Goal: Find specific page/section: Find specific page/section

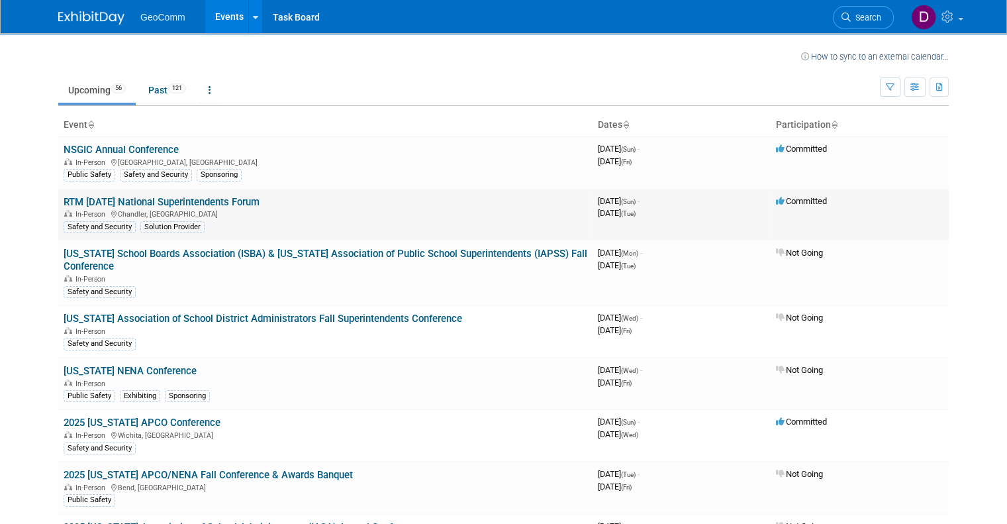
click at [236, 199] on link "RTM [DATE] National Superintendents Forum" at bounding box center [162, 202] width 196 height 12
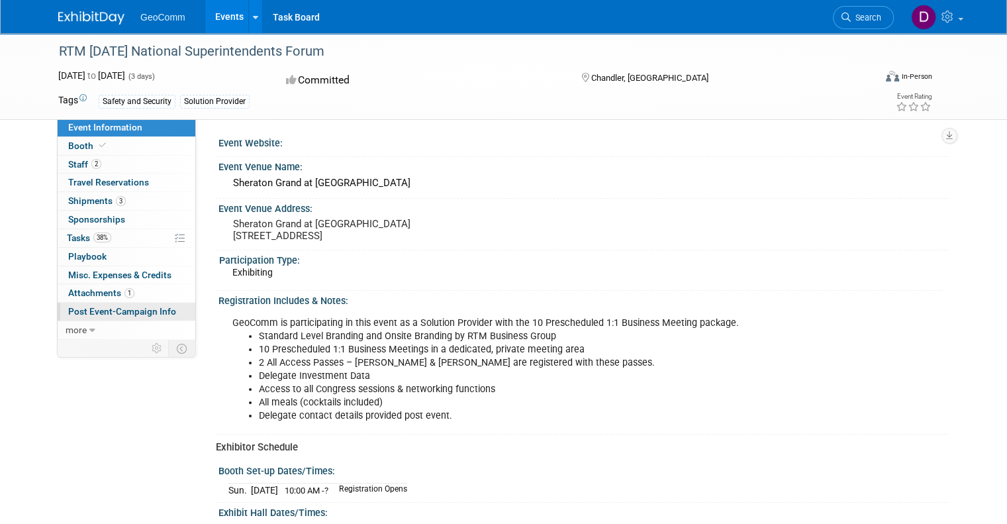
click at [119, 315] on span "Post Event-Campaign Info" at bounding box center [122, 311] width 108 height 11
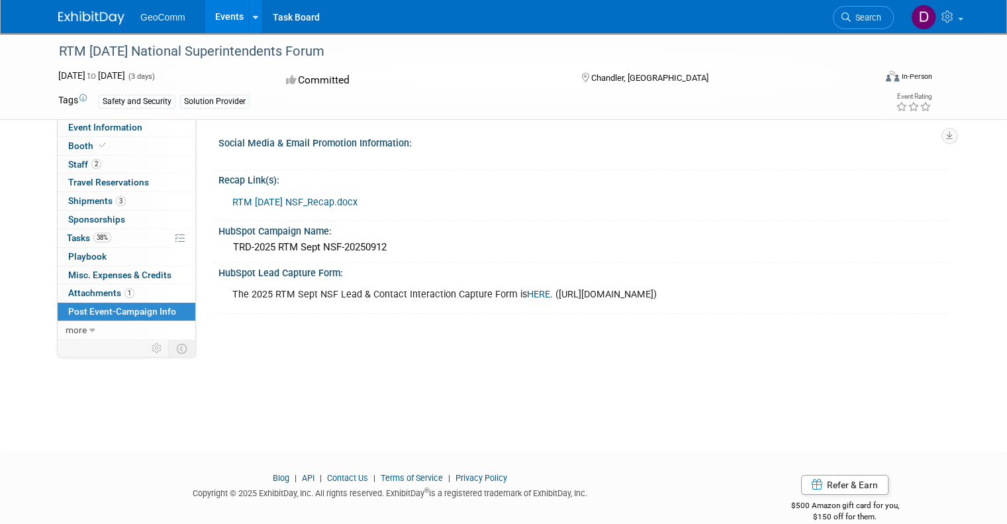
click at [527, 289] on link "HERE" at bounding box center [538, 294] width 23 height 11
click at [956, 12] on icon at bounding box center [949, 17] width 15 height 12
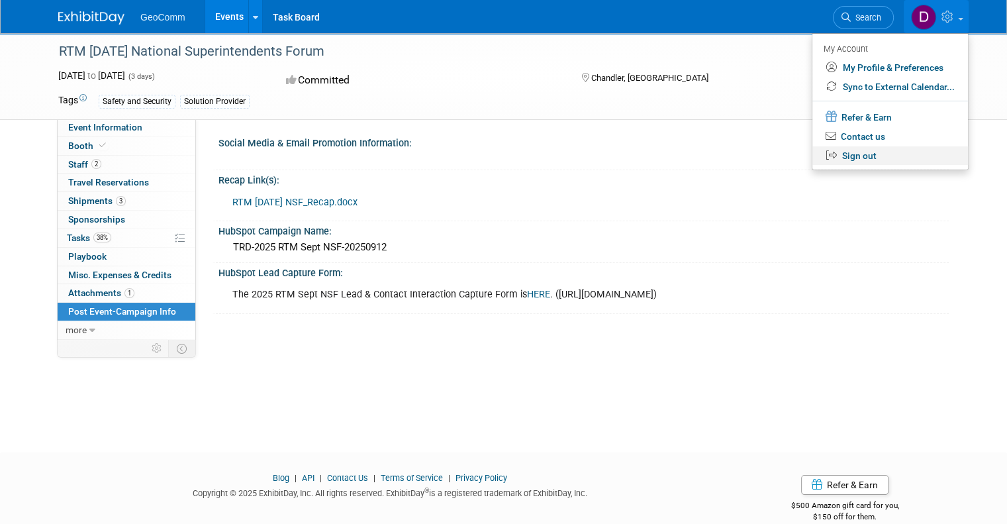
click at [879, 160] on link "Sign out" at bounding box center [890, 155] width 156 height 19
